Goal: Task Accomplishment & Management: Use online tool/utility

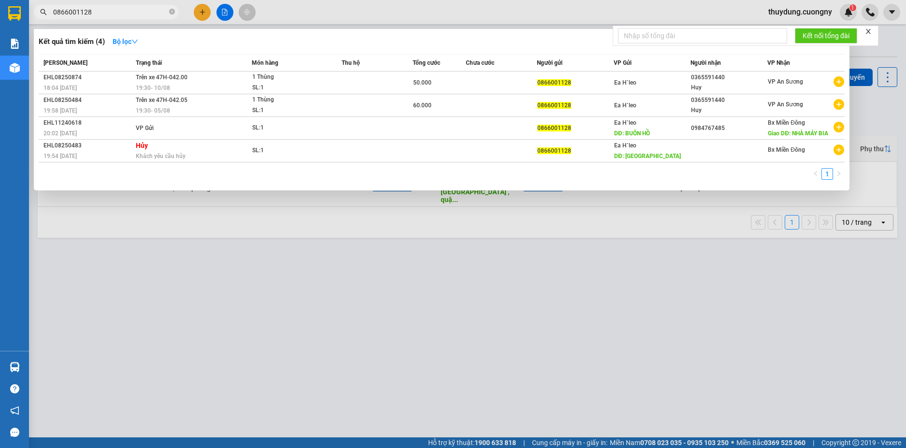
click at [117, 12] on input "0866001128" at bounding box center [110, 12] width 114 height 11
type input "0866001128"
click at [292, 310] on div at bounding box center [453, 224] width 906 height 448
click at [170, 14] on icon "close-circle" at bounding box center [172, 12] width 6 height 6
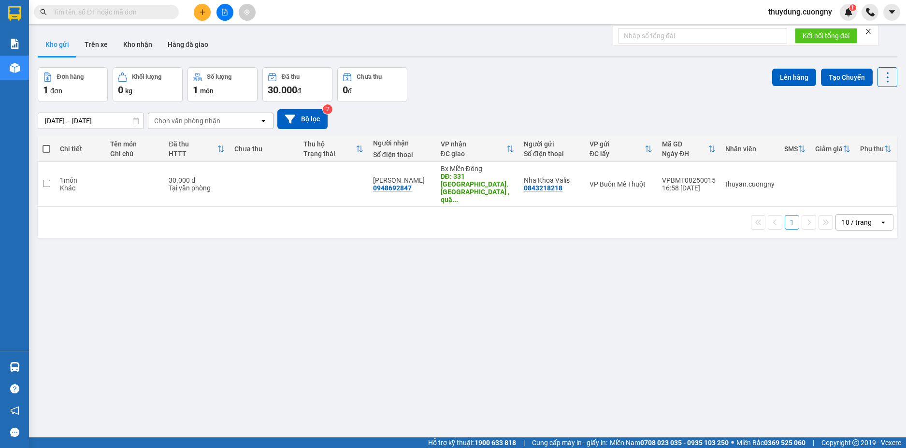
click at [115, 12] on input "text" at bounding box center [110, 12] width 114 height 11
paste input "0917813208"
type input "0917813208"
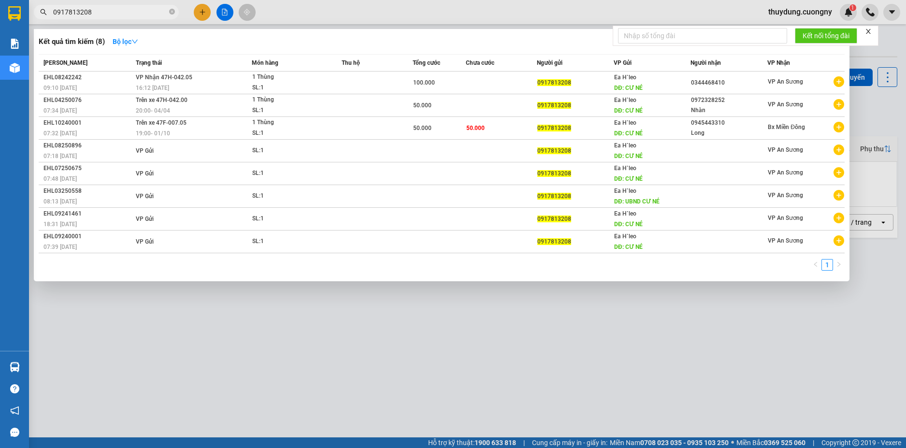
click at [107, 12] on input "0917813208" at bounding box center [110, 12] width 114 height 11
click at [174, 13] on icon "close-circle" at bounding box center [172, 12] width 6 height 6
